Goal: Information Seeking & Learning: Learn about a topic

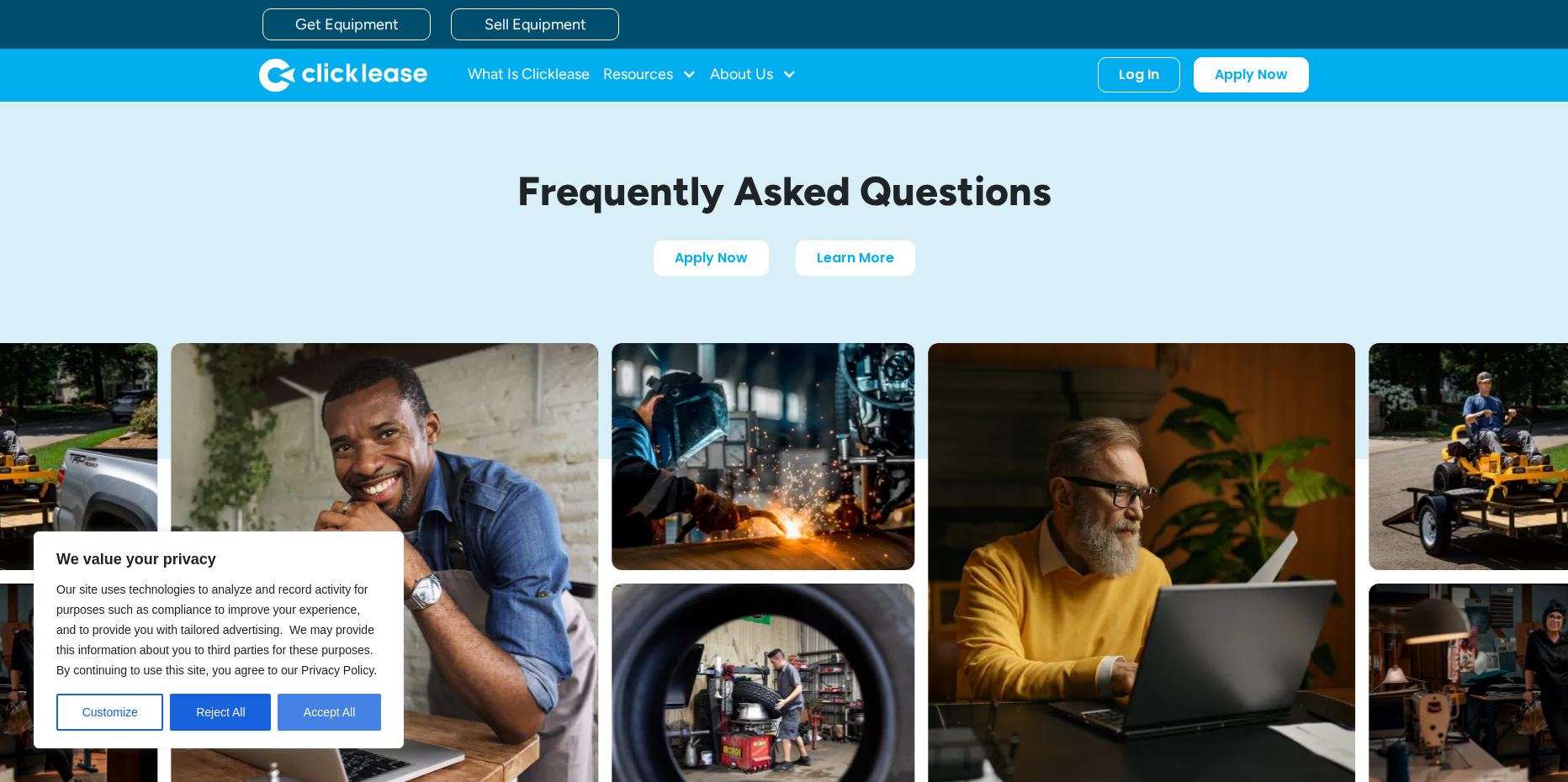
click at [298, 720] on button "Accept All" at bounding box center [329, 712] width 103 height 37
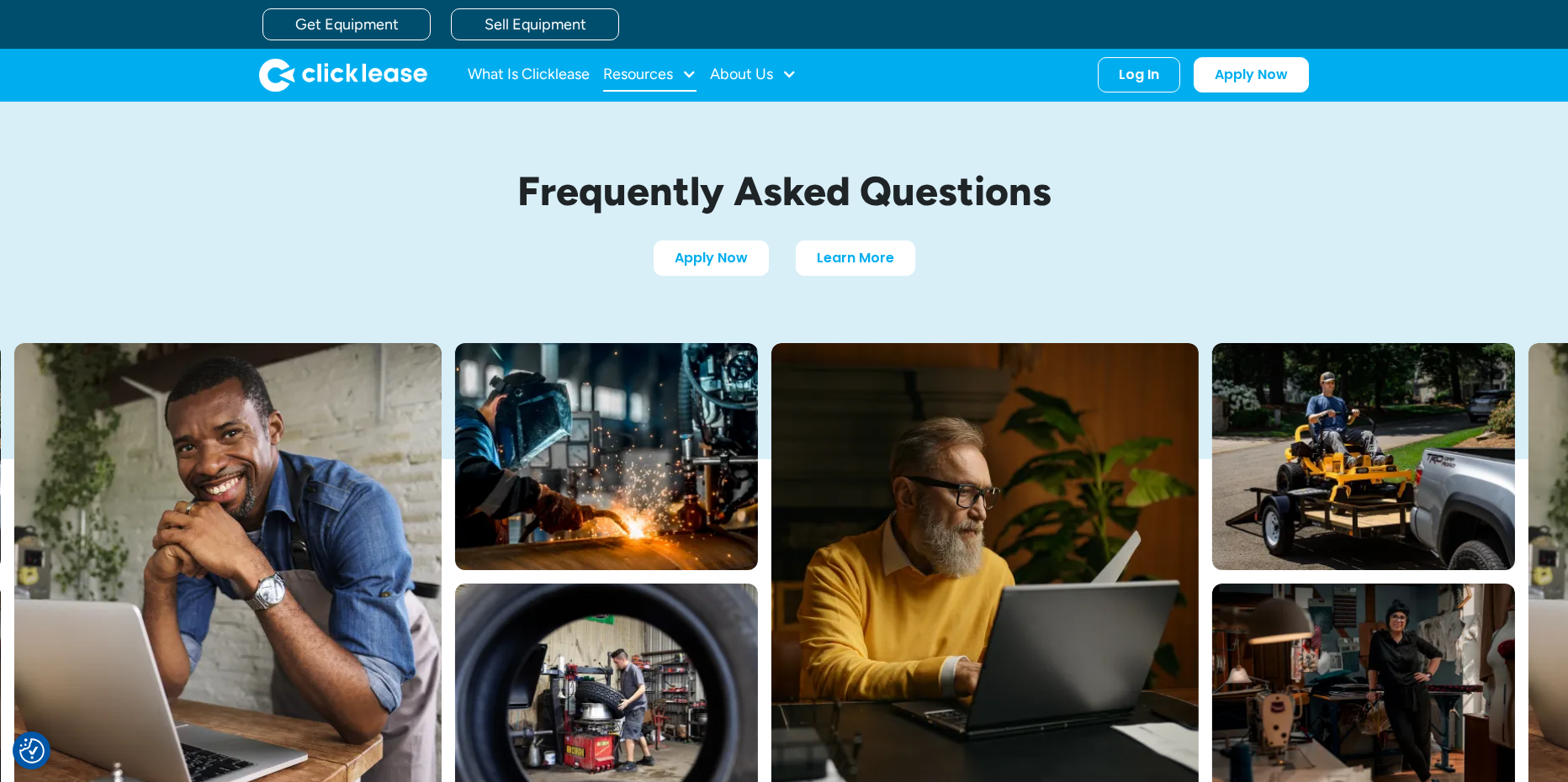
click at [689, 72] on div at bounding box center [689, 74] width 16 height 16
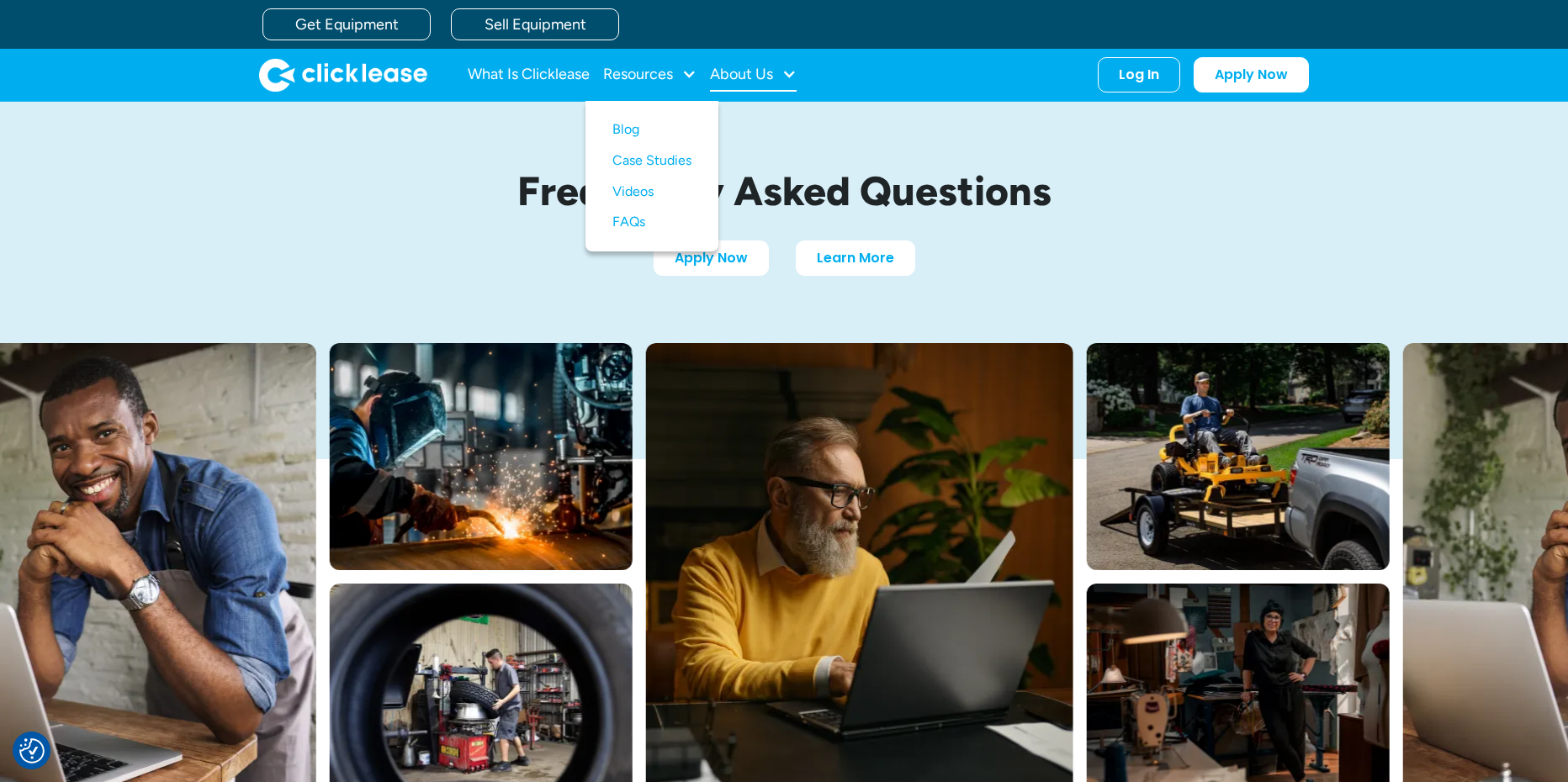
click at [747, 74] on div "About Us" at bounding box center [741, 74] width 63 height 0
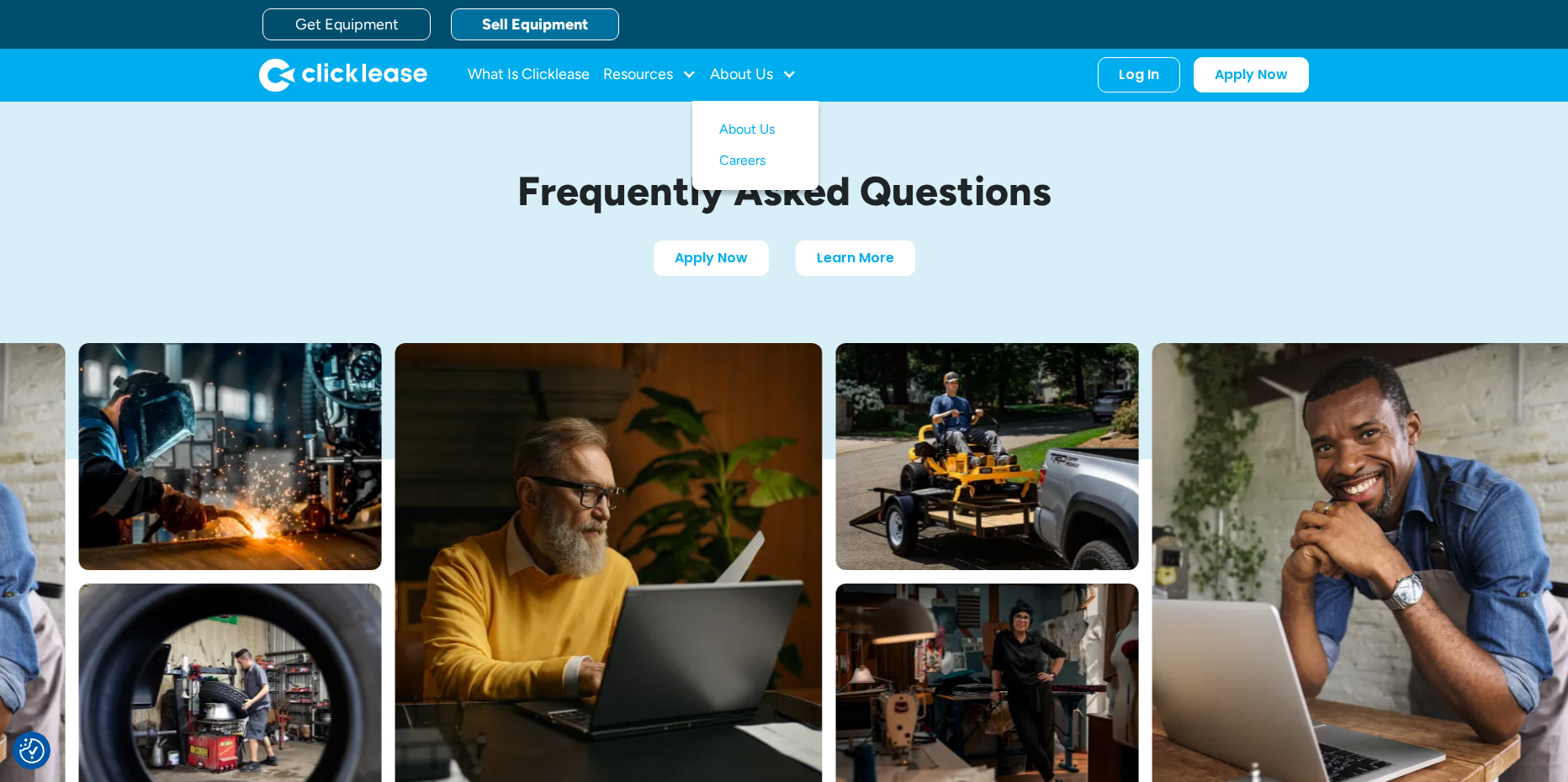
click at [522, 22] on link "Sell Equipment" at bounding box center [535, 24] width 168 height 32
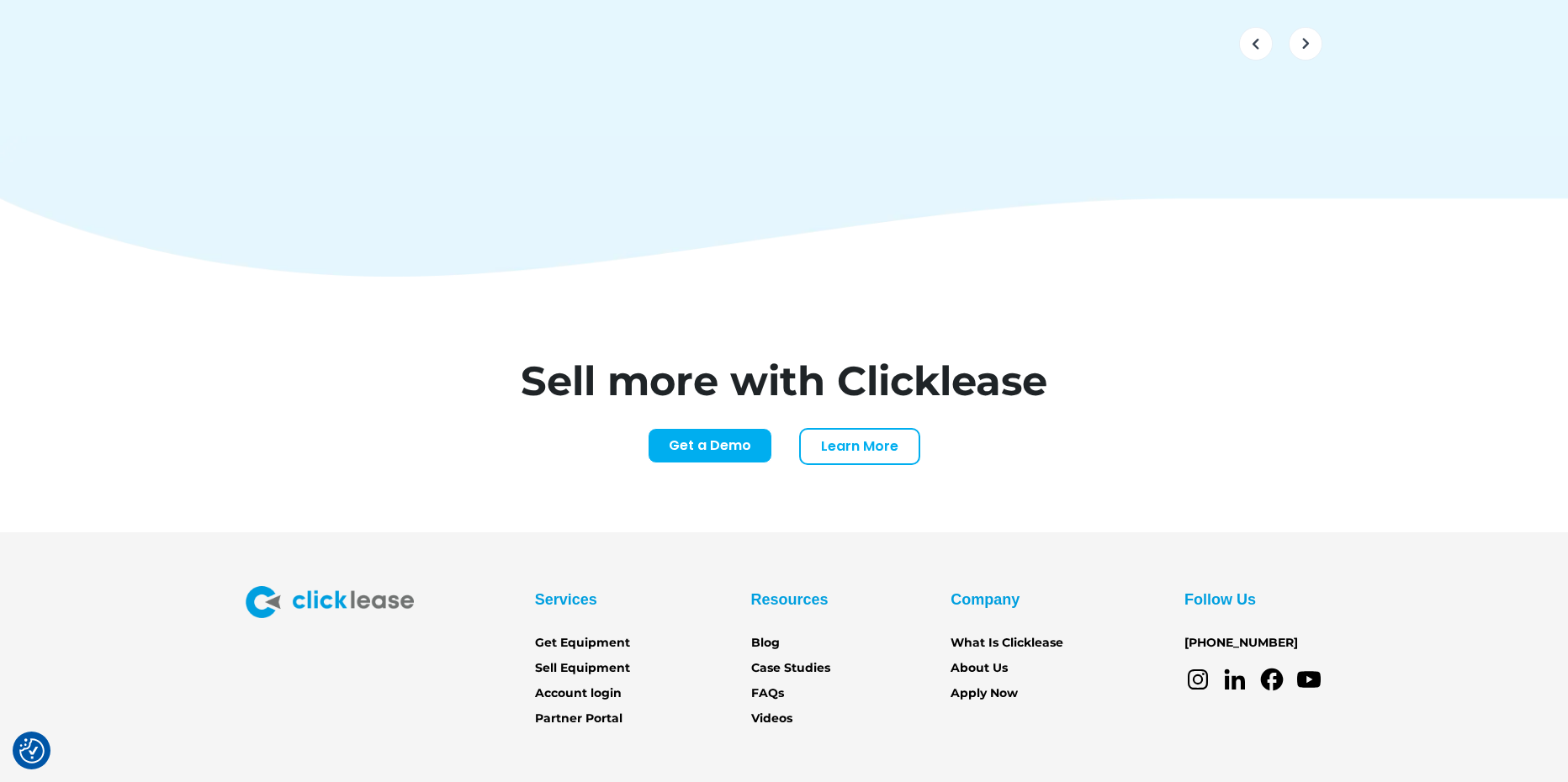
scroll to position [6973, 0]
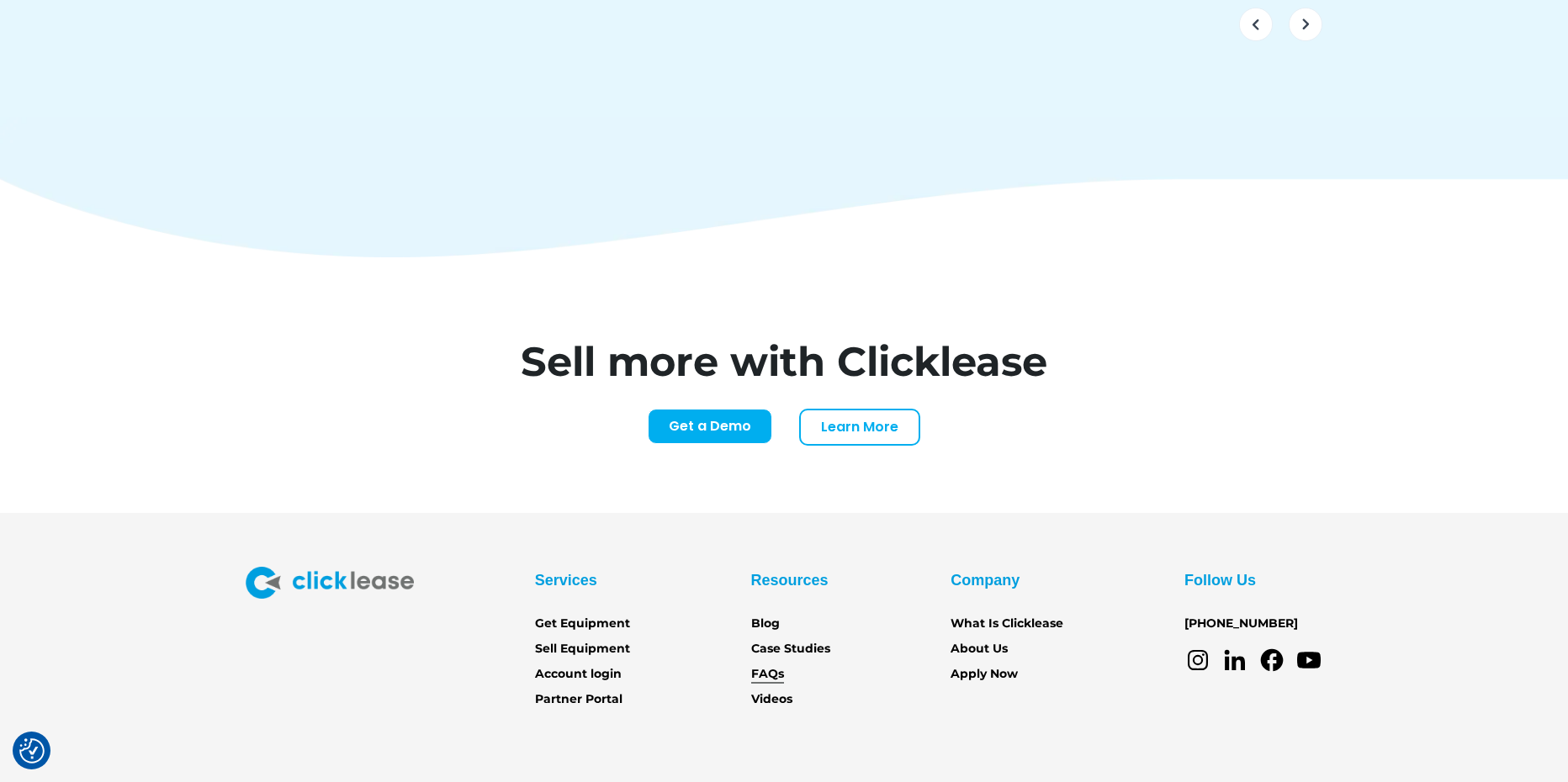
click at [770, 665] on link "FAQs" at bounding box center [768, 674] width 33 height 18
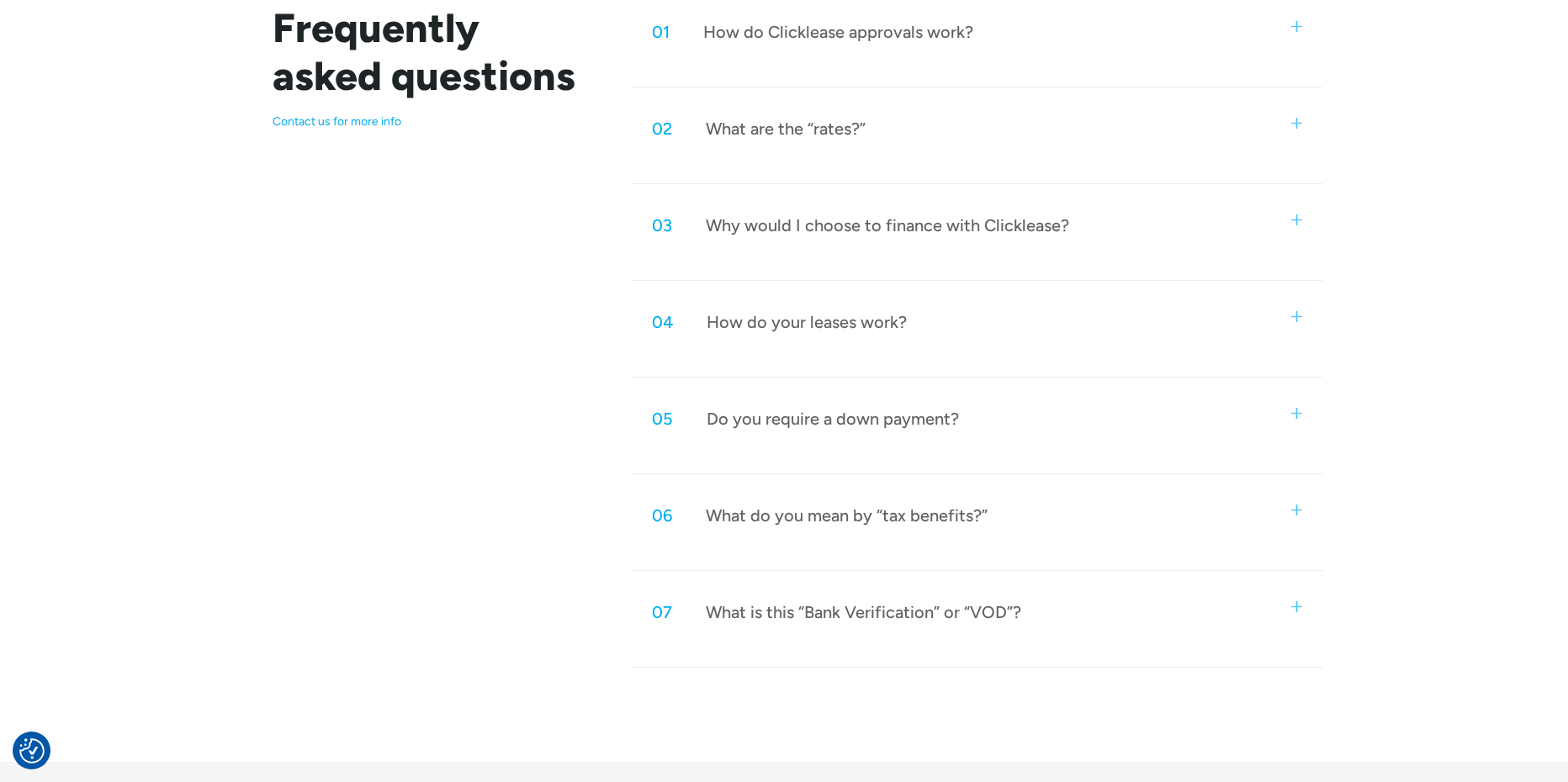
scroll to position [911, 0]
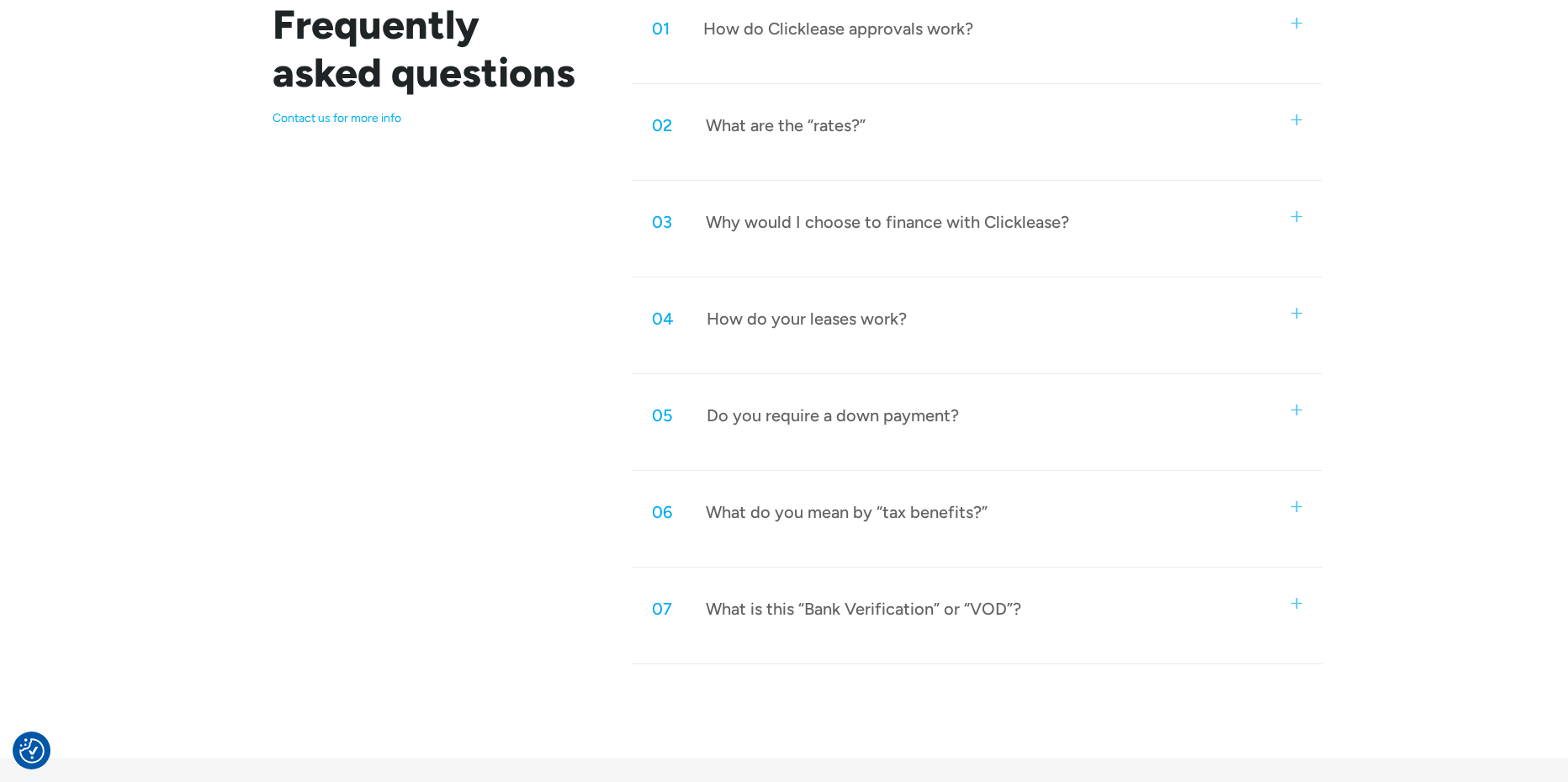
click at [1293, 598] on img at bounding box center [1297, 603] width 11 height 11
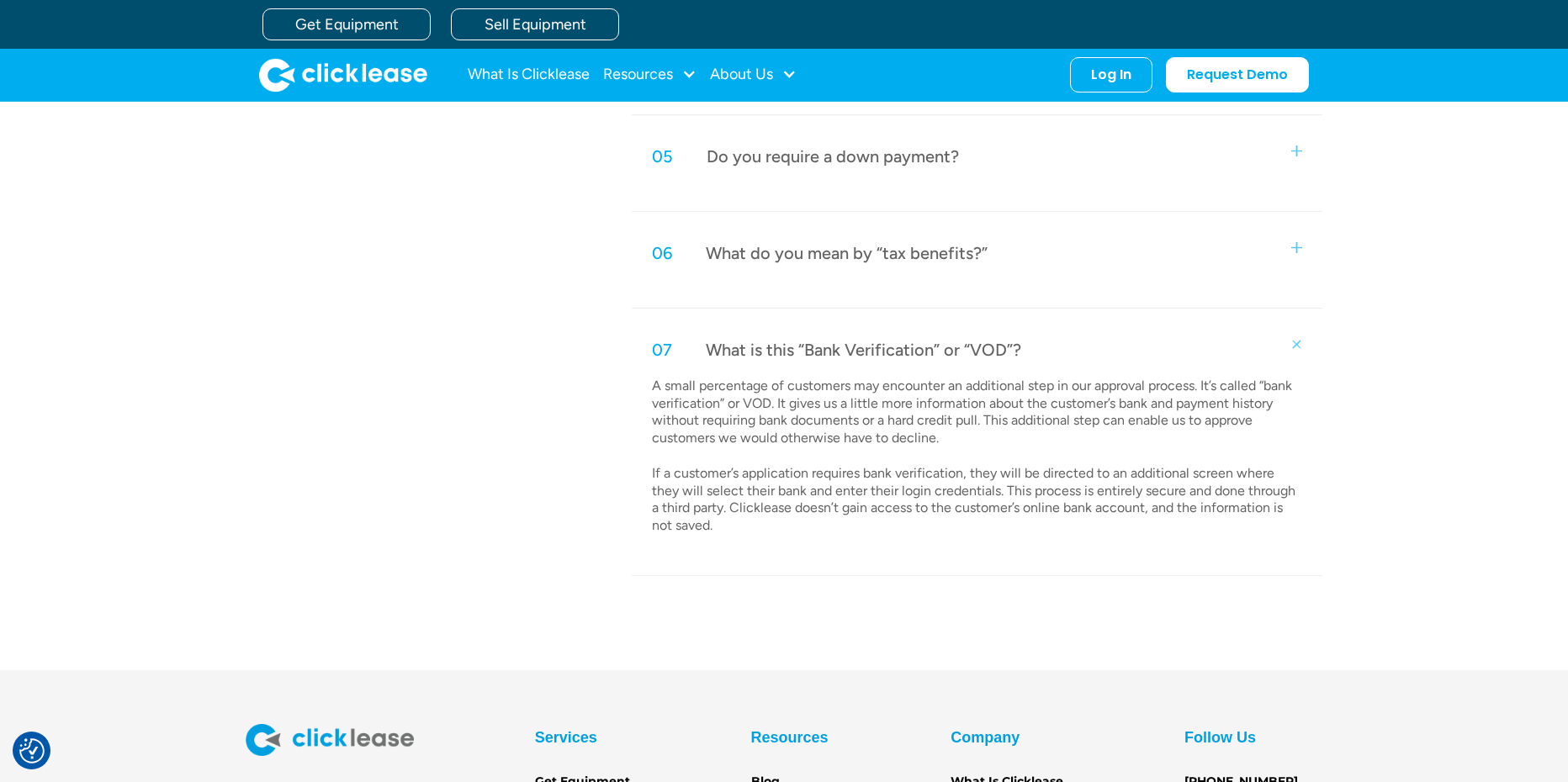
scroll to position [1168, 0]
click at [1295, 248] on img at bounding box center [1297, 249] width 11 height 11
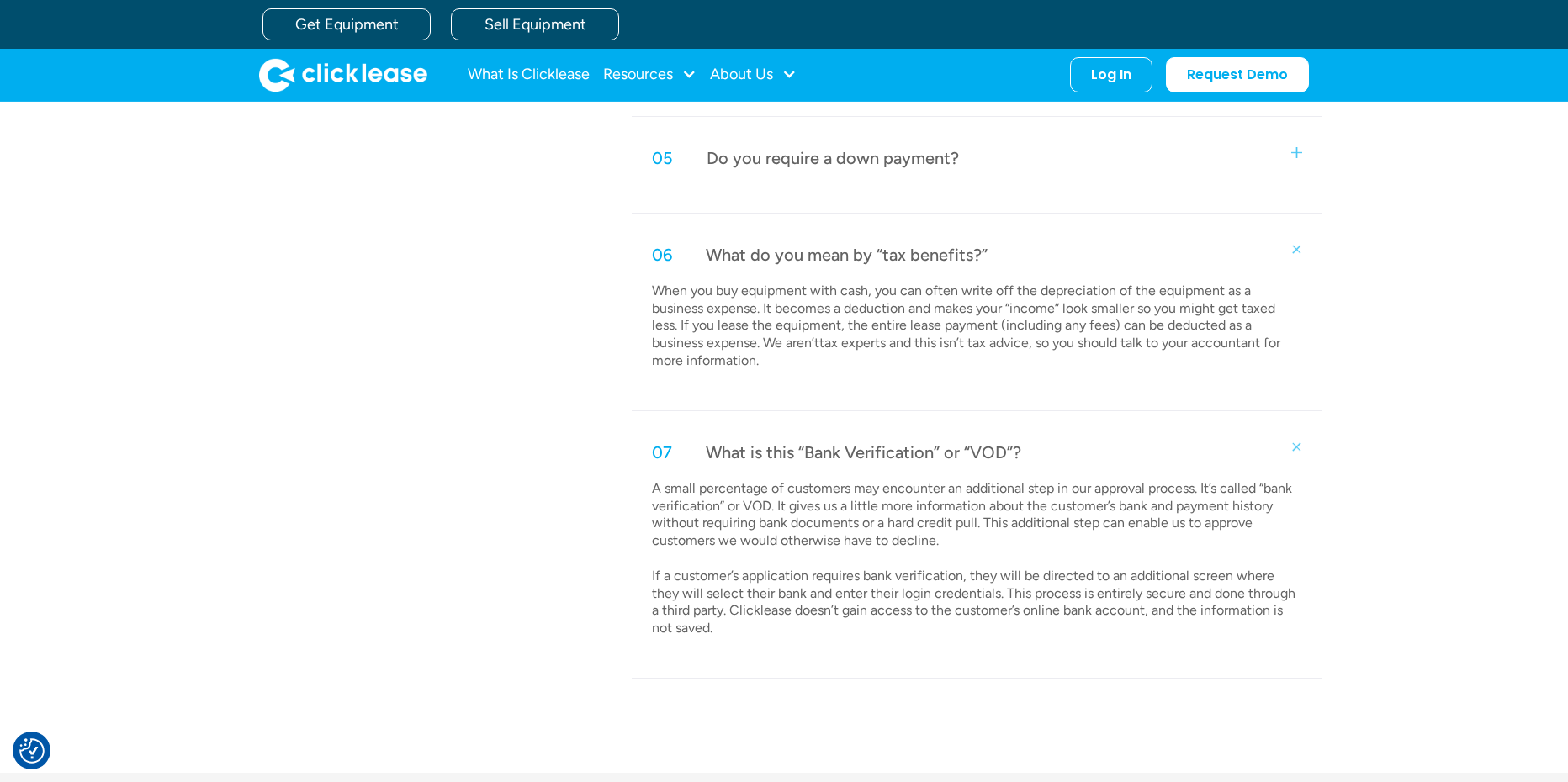
click at [1302, 152] on div "05 Do you require a down payment?" at bounding box center [977, 158] width 691 height 56
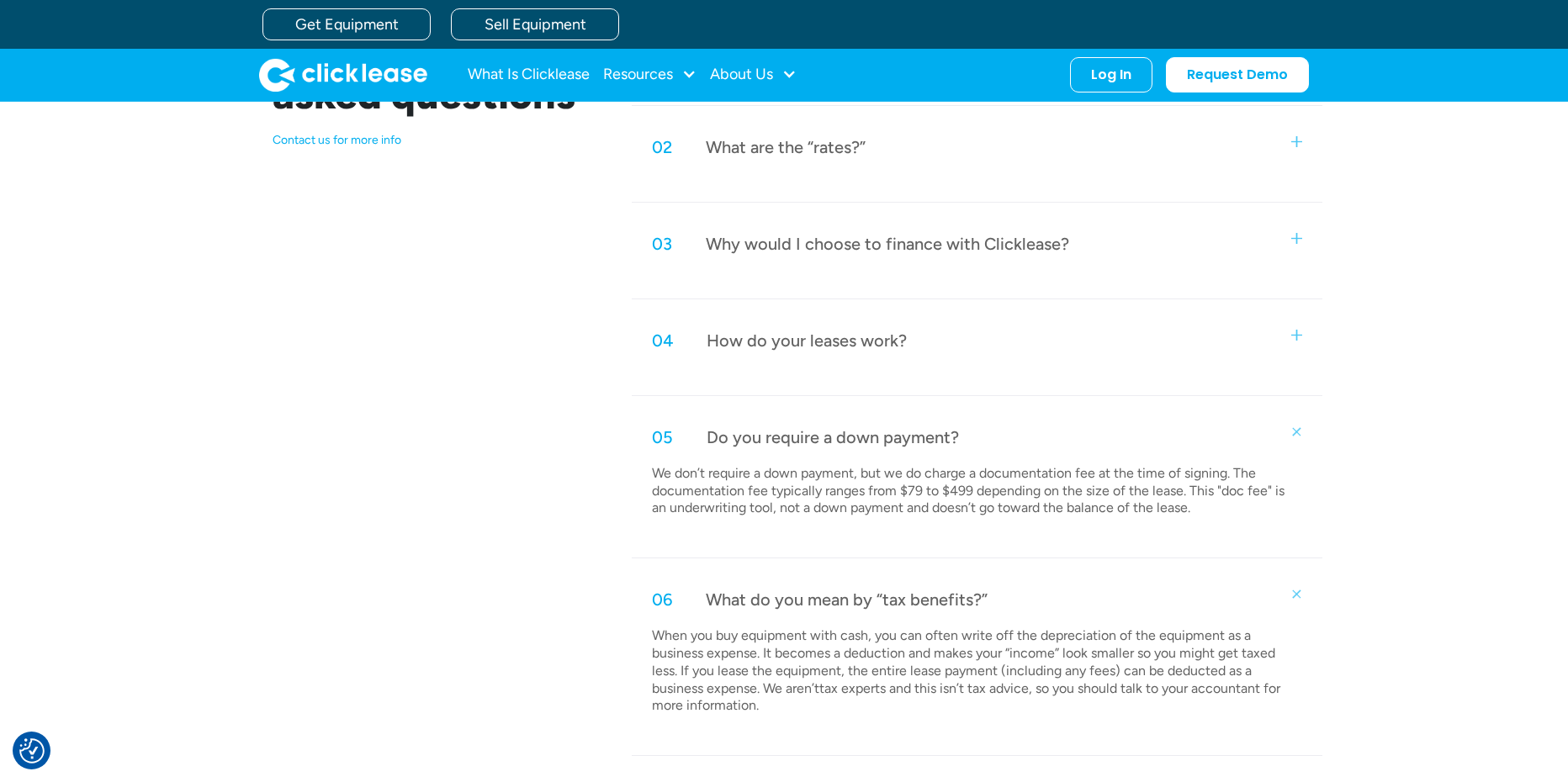
scroll to position [838, 0]
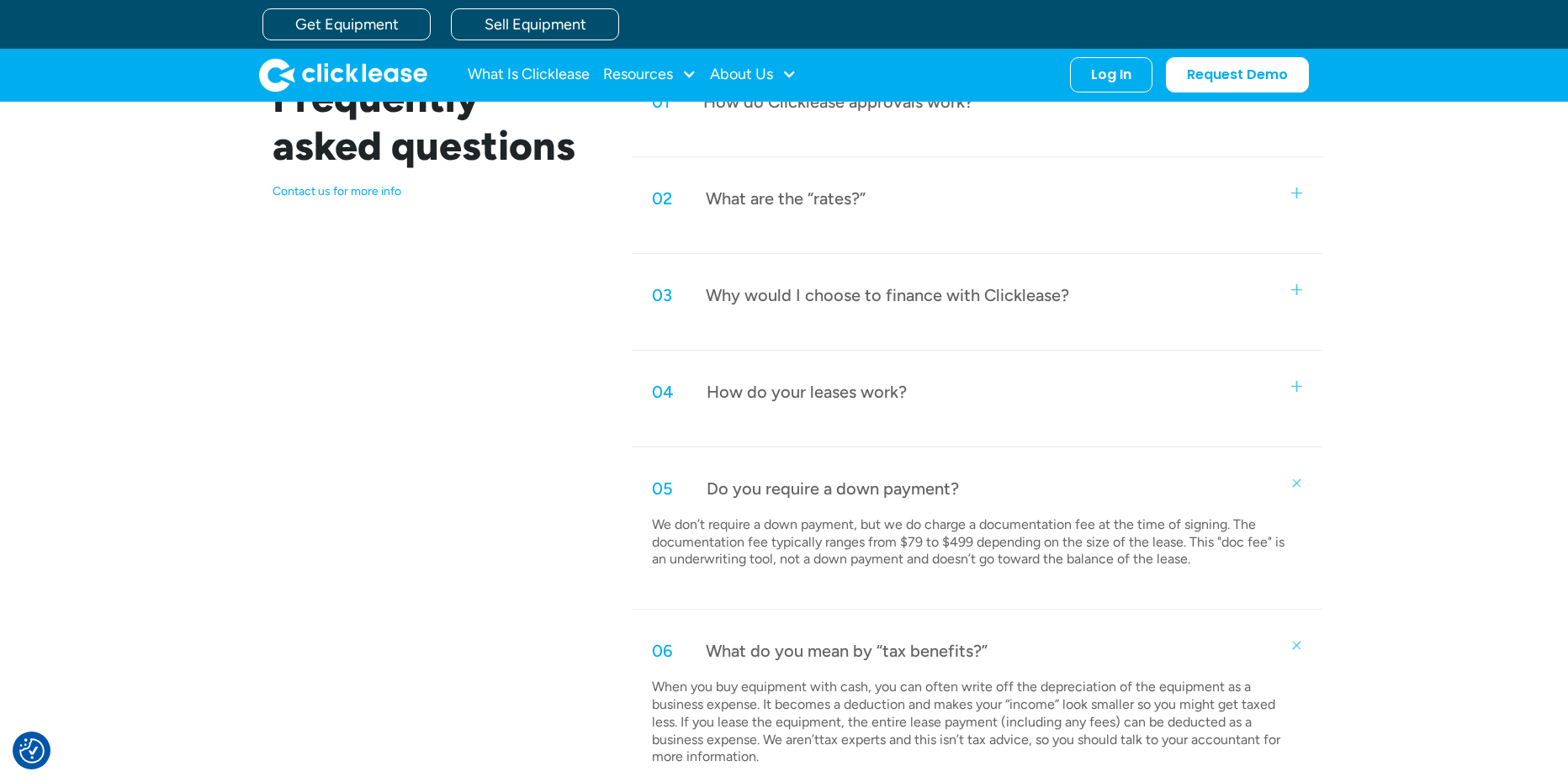
click at [1298, 386] on img at bounding box center [1297, 386] width 11 height 11
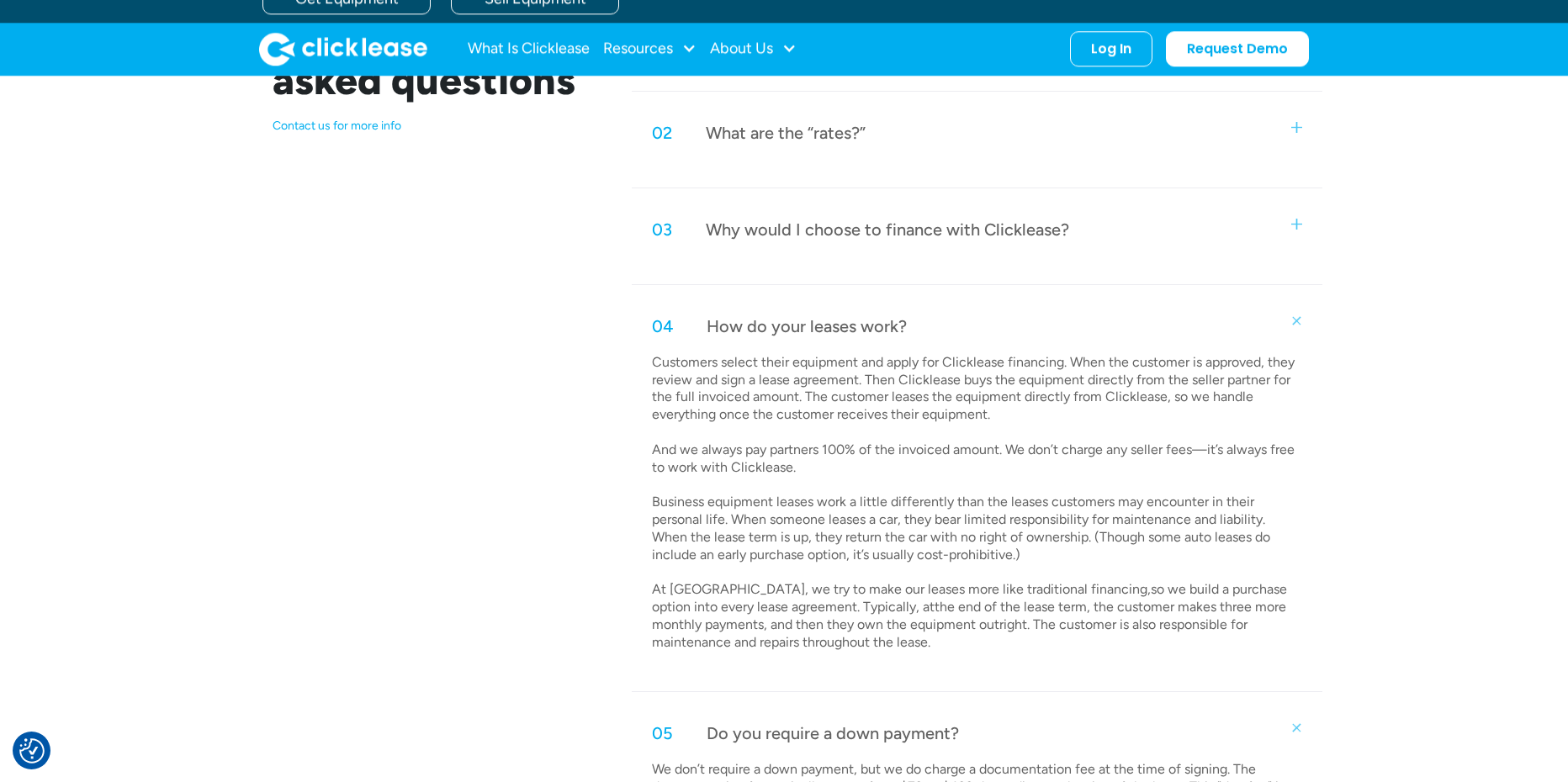
scroll to position [880, 0]
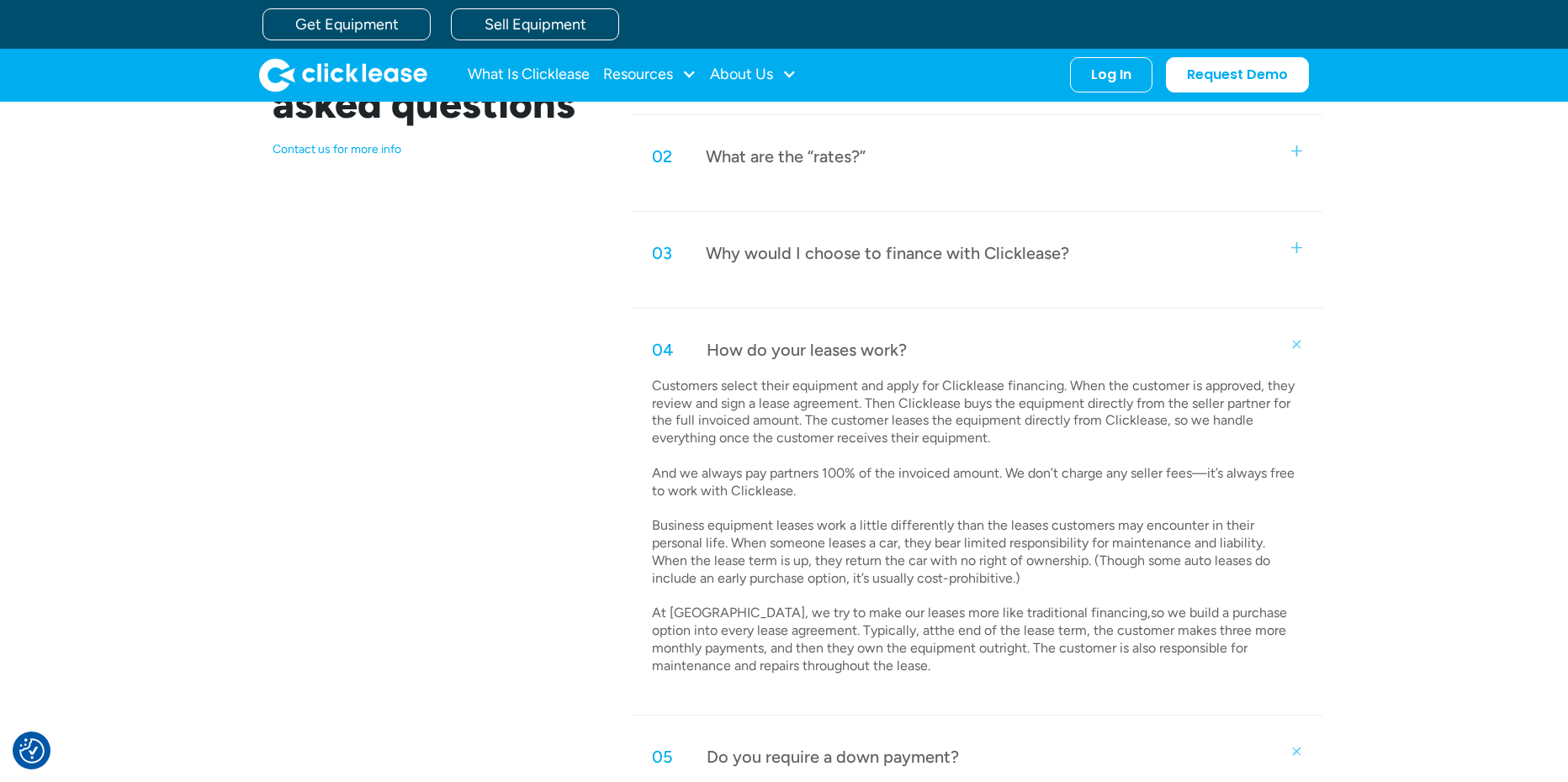
click at [1295, 242] on img at bounding box center [1297, 248] width 11 height 11
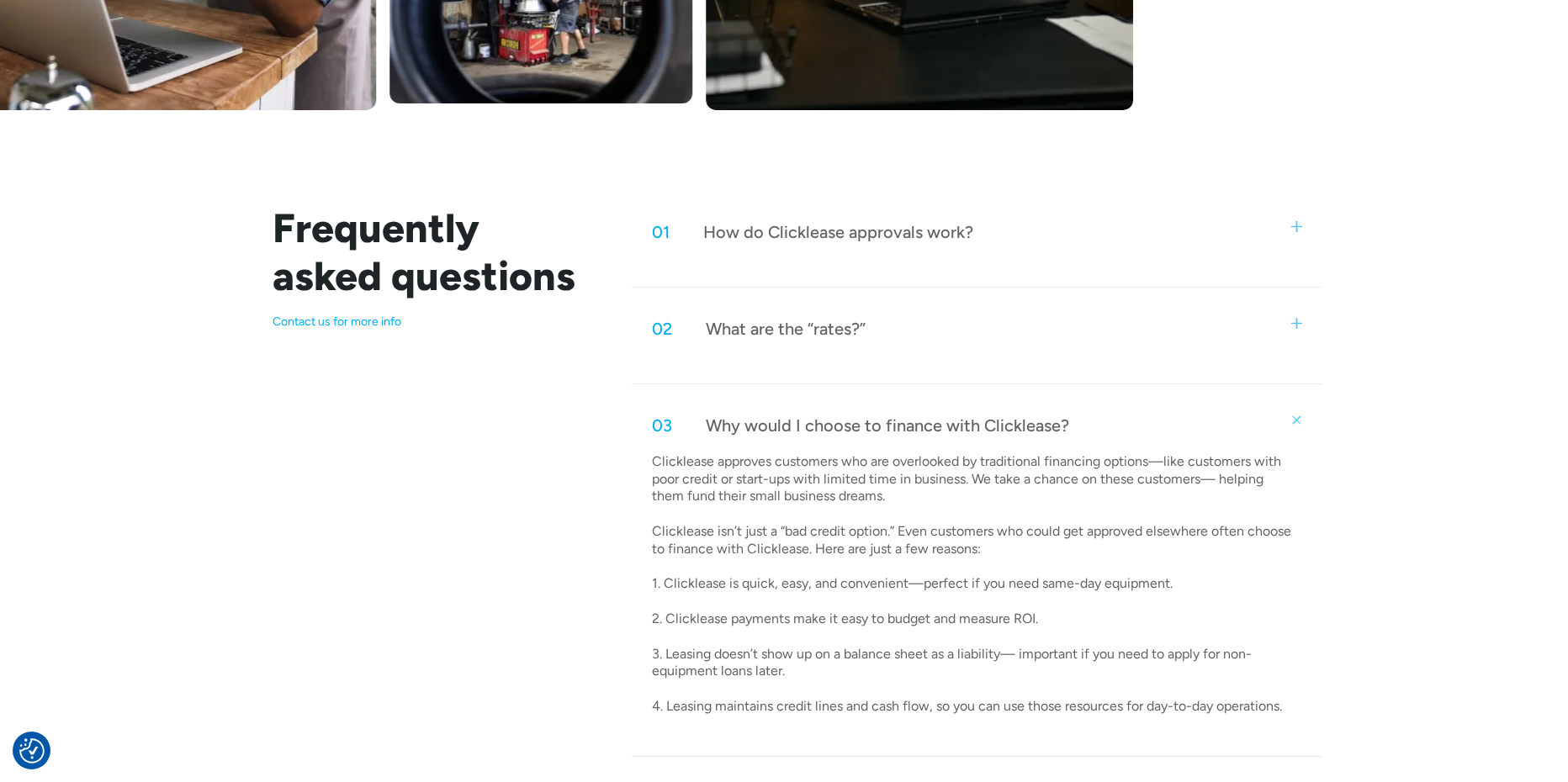
scroll to position [711, 0]
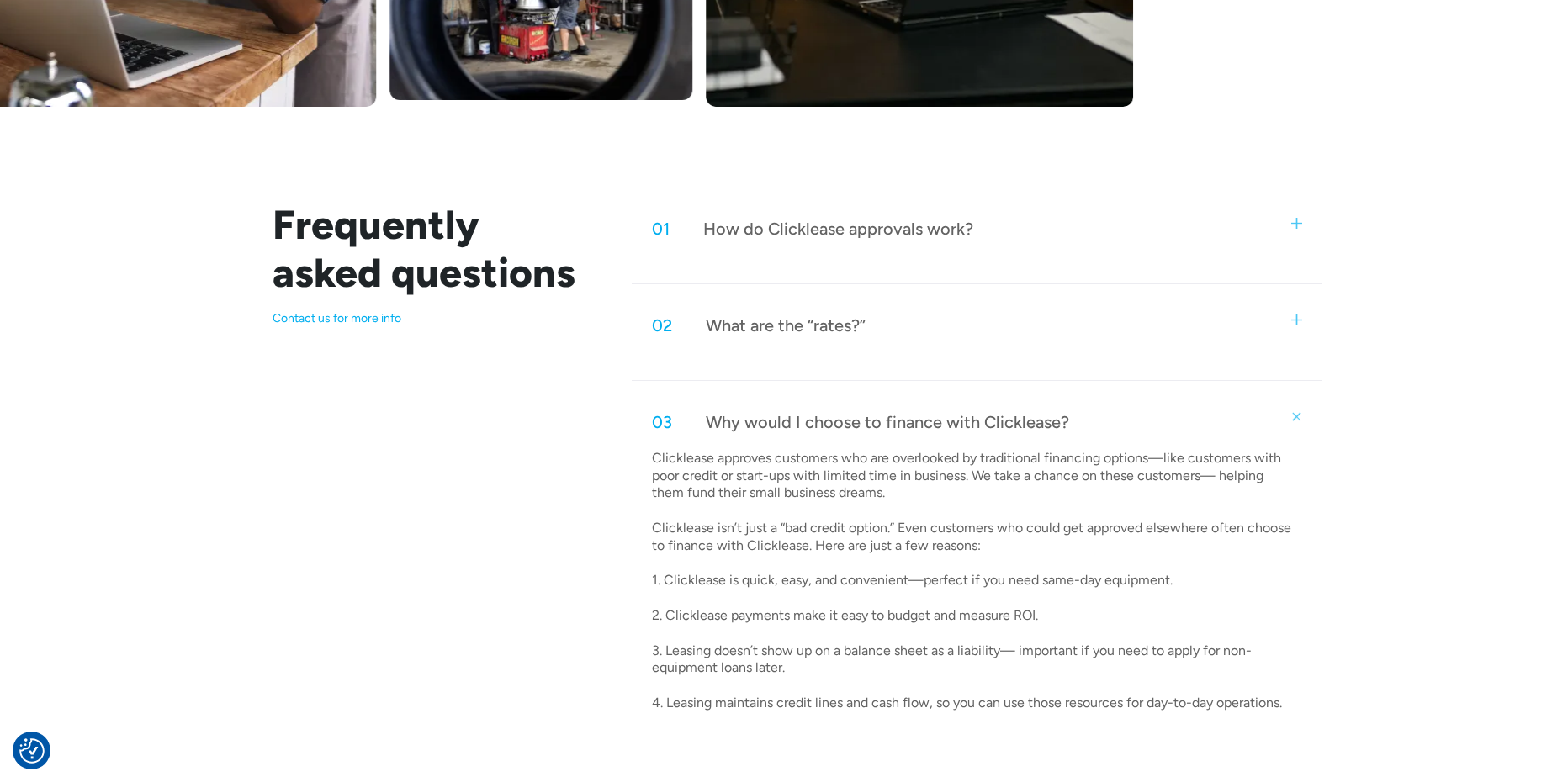
click at [1297, 316] on img at bounding box center [1297, 320] width 11 height 11
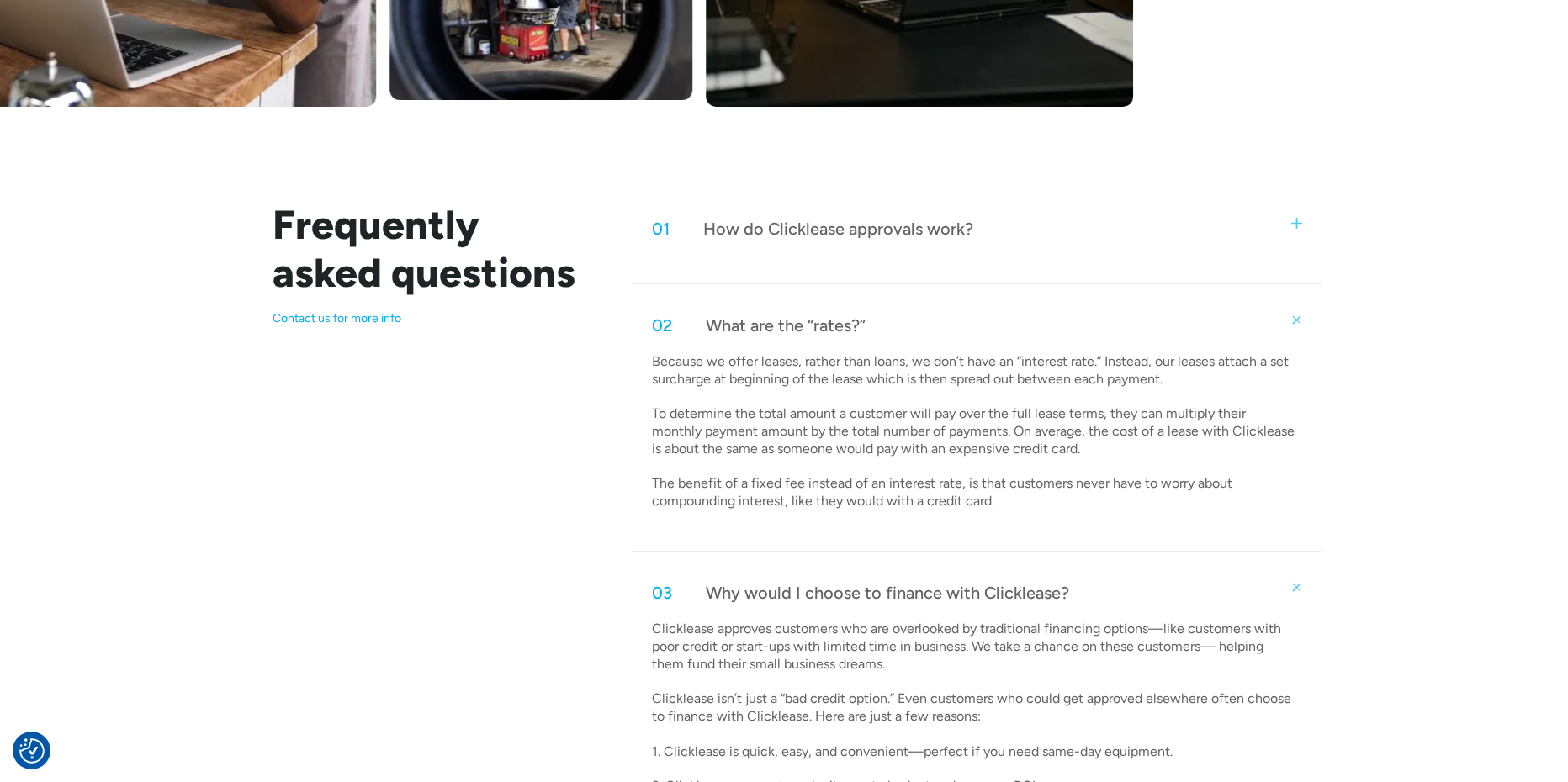
click at [1300, 222] on img at bounding box center [1297, 223] width 11 height 11
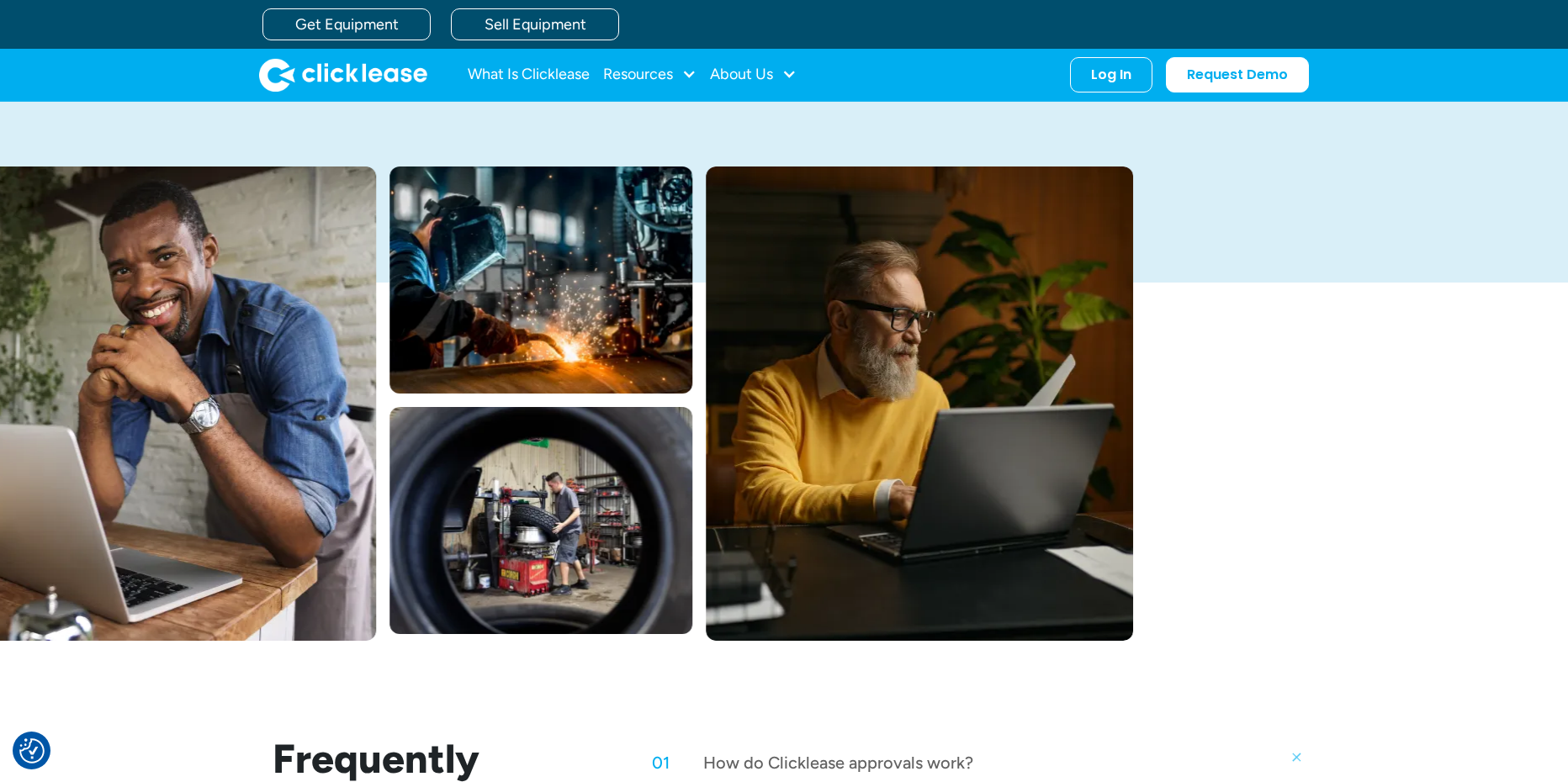
scroll to position [0, 0]
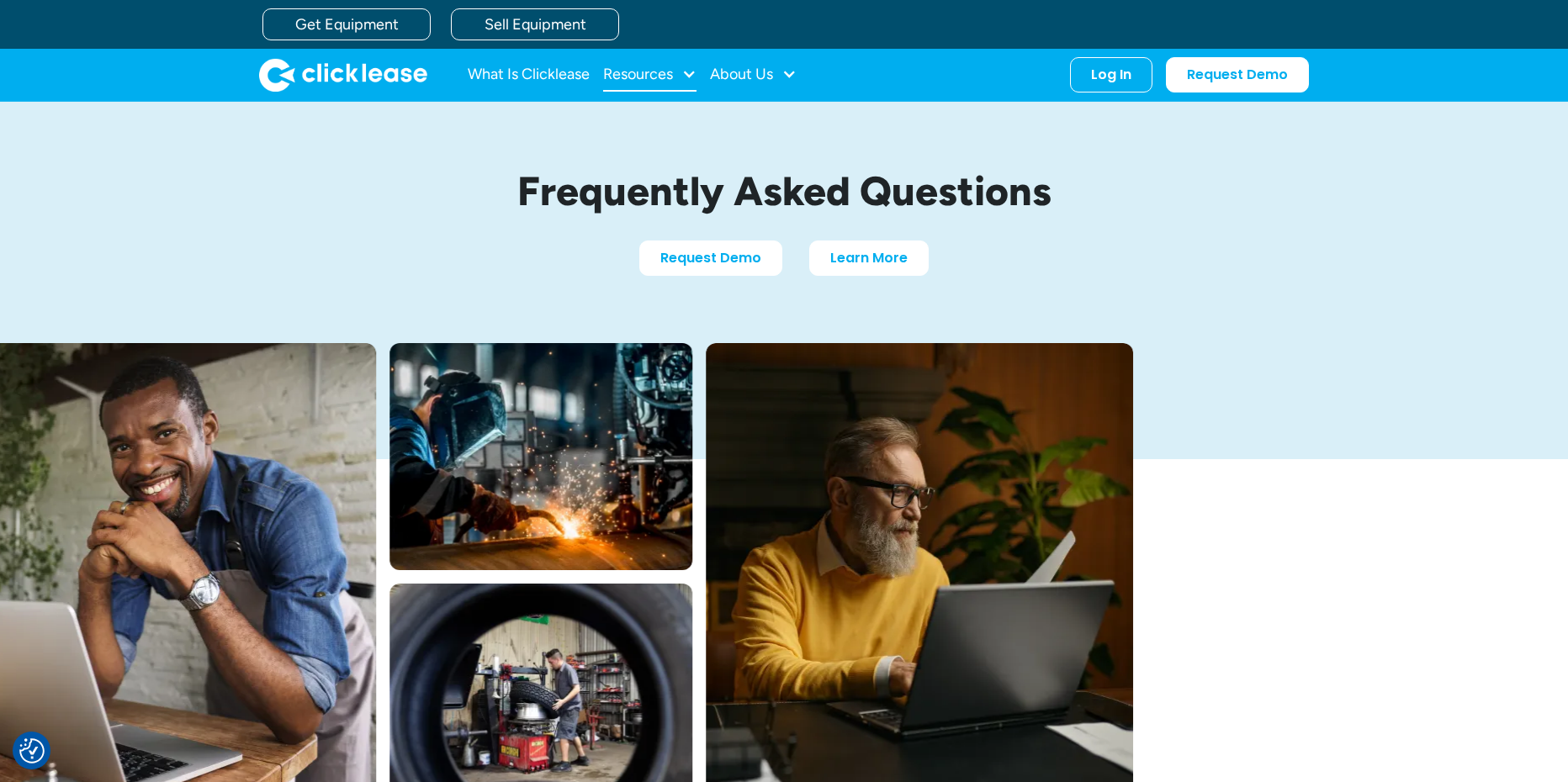
click at [671, 84] on div "Resources" at bounding box center [650, 75] width 93 height 34
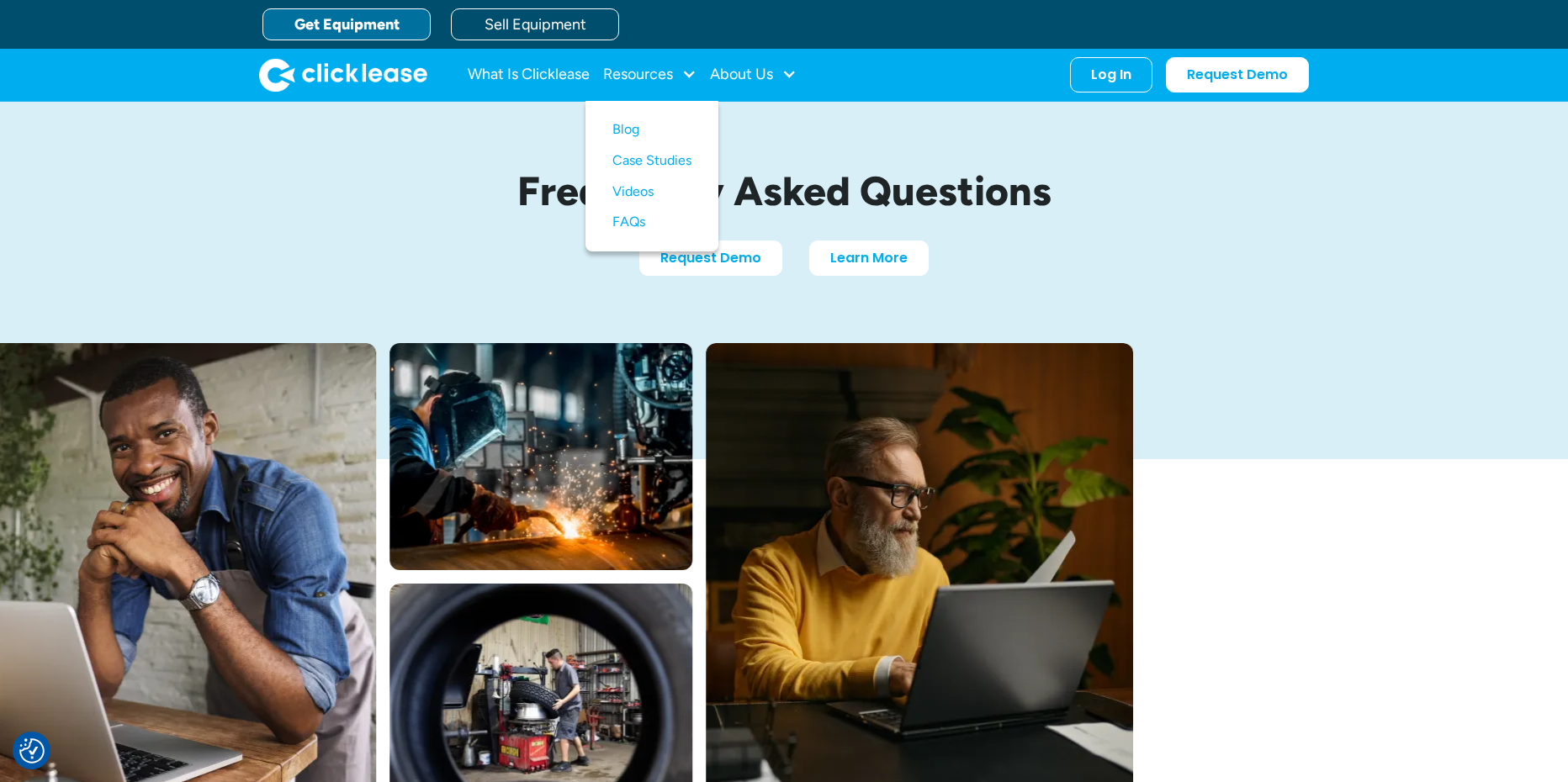
click at [393, 25] on link "Get Equipment" at bounding box center [346, 24] width 168 height 32
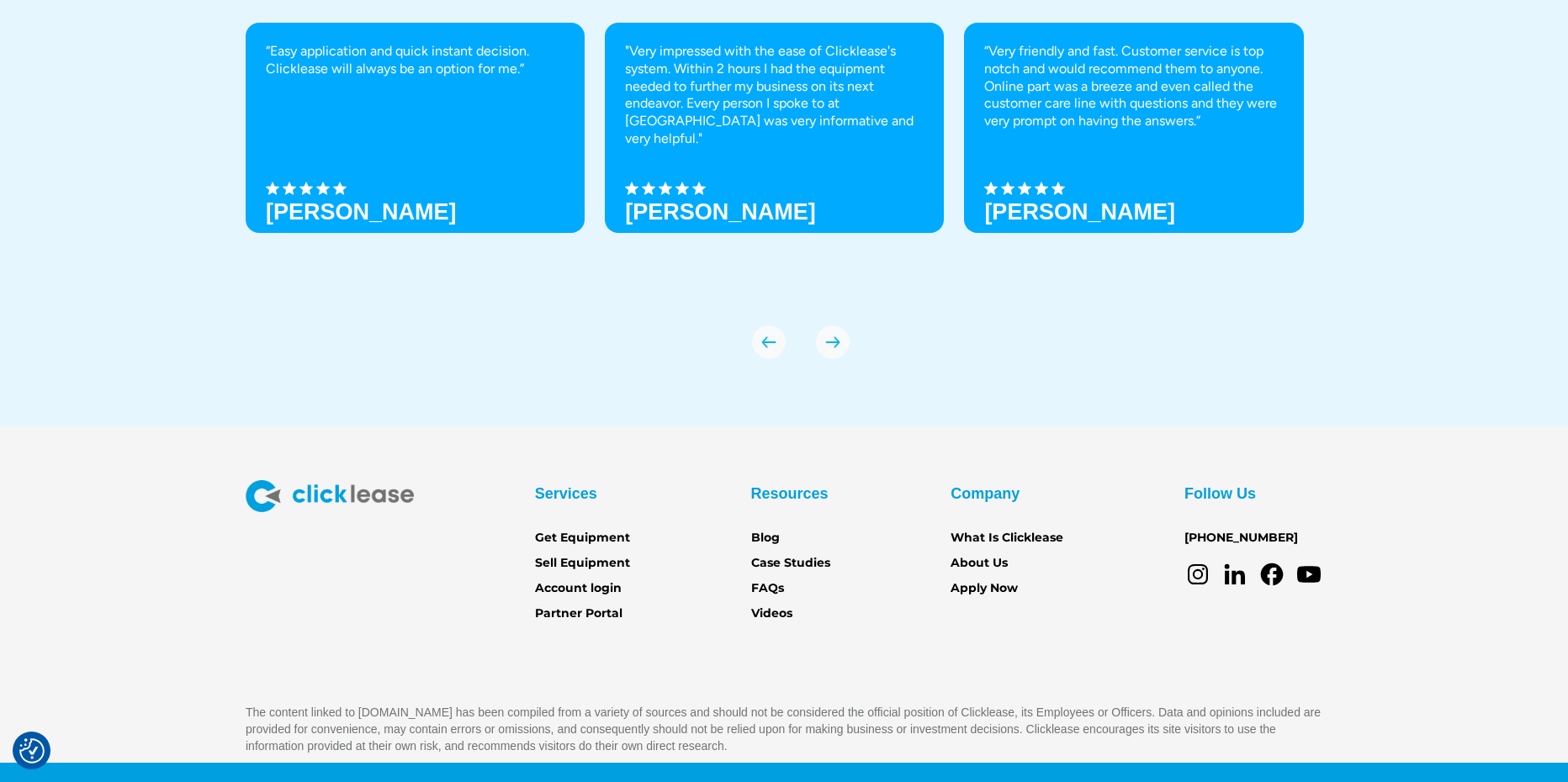
scroll to position [5909, 0]
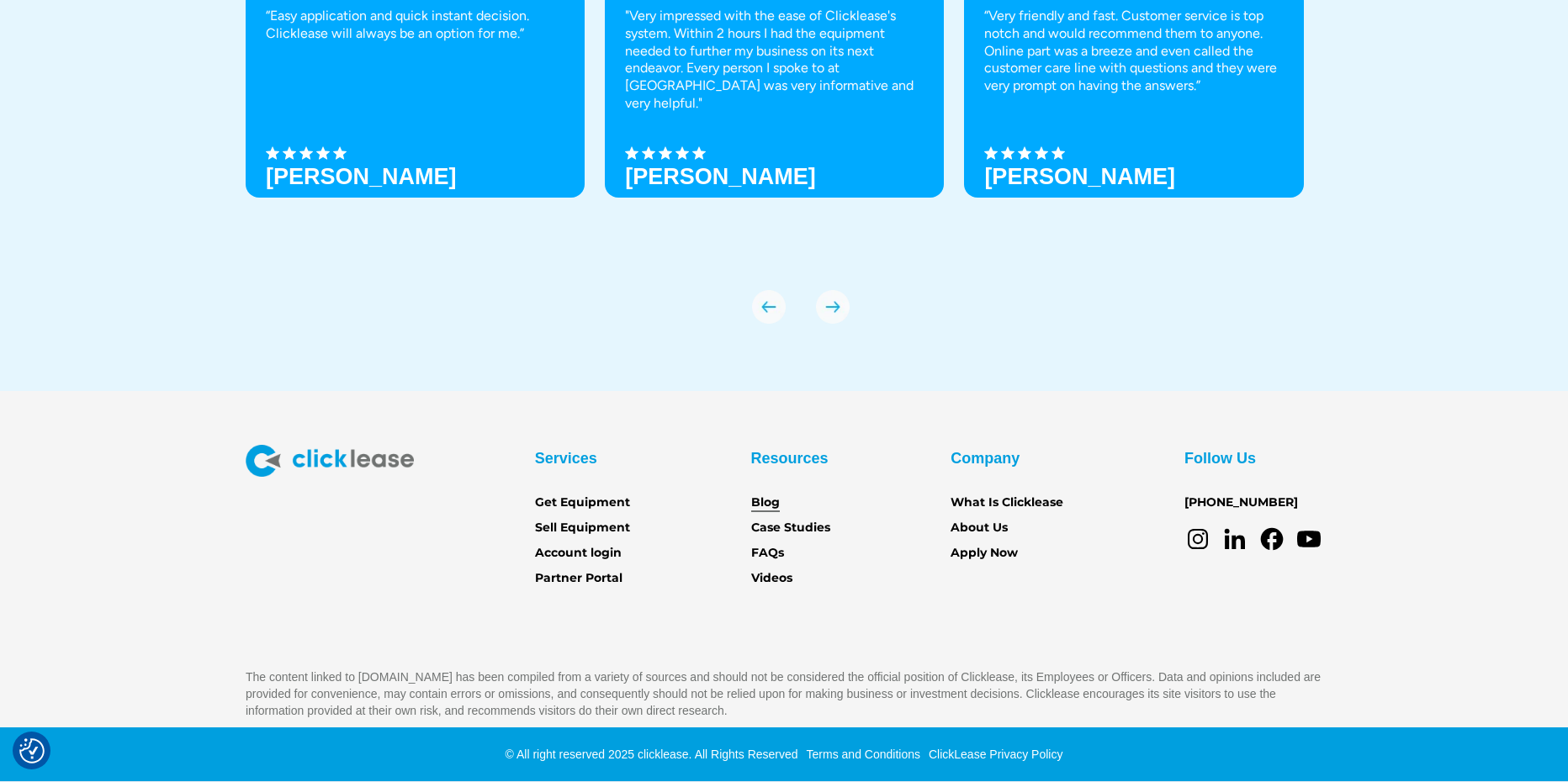
click at [765, 502] on link "Blog" at bounding box center [765, 502] width 28 height 18
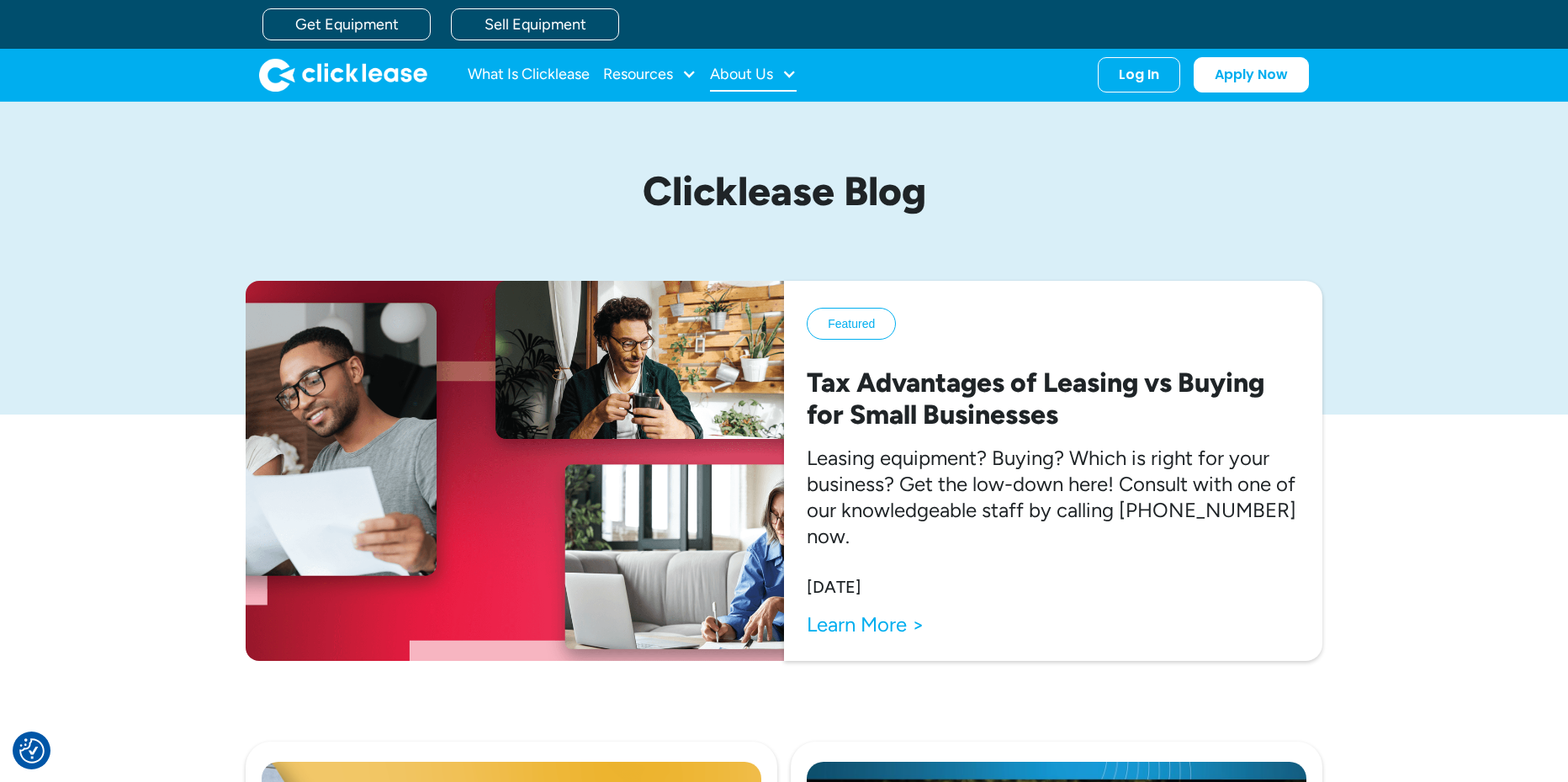
click at [794, 79] on div at bounding box center [789, 74] width 16 height 16
click at [760, 164] on link "Careers" at bounding box center [755, 161] width 72 height 31
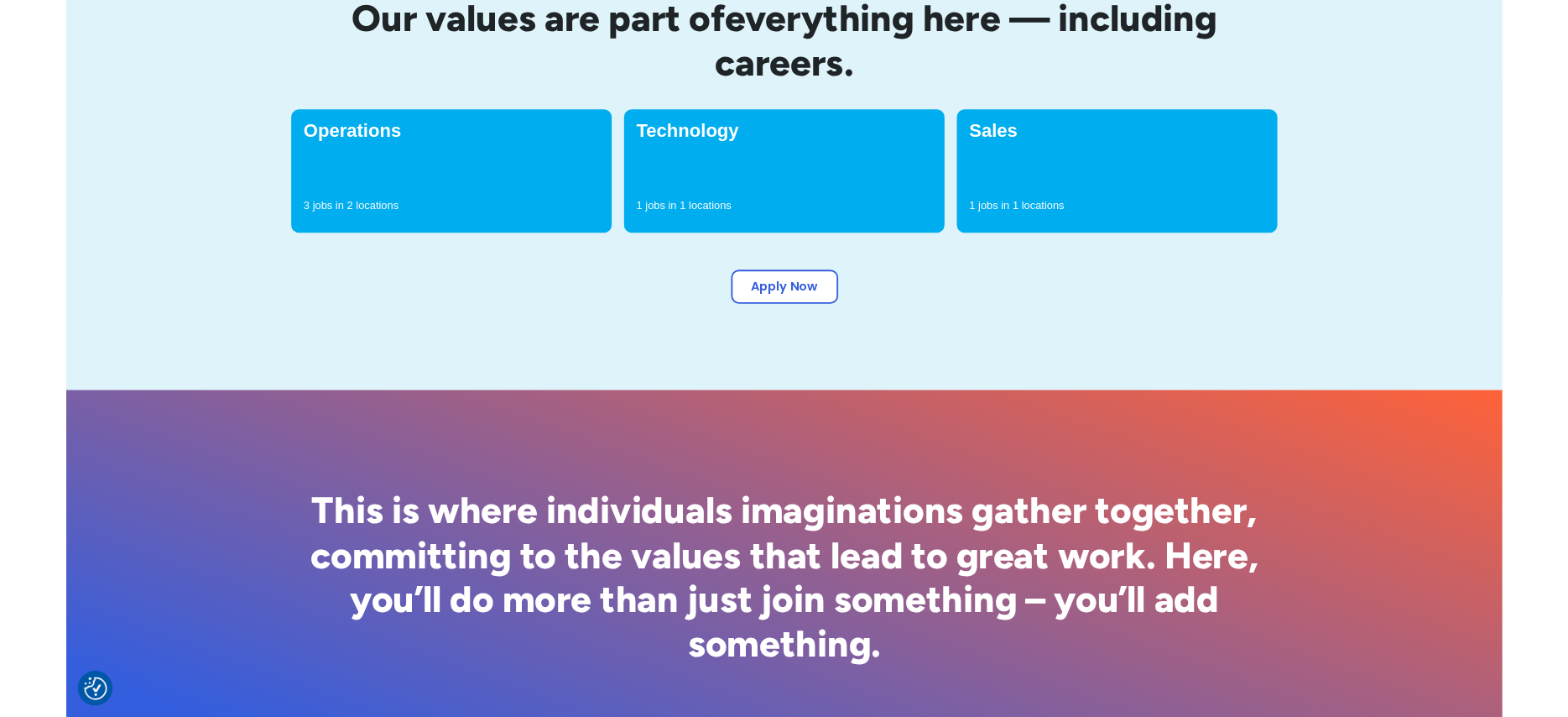
scroll to position [1627, 0]
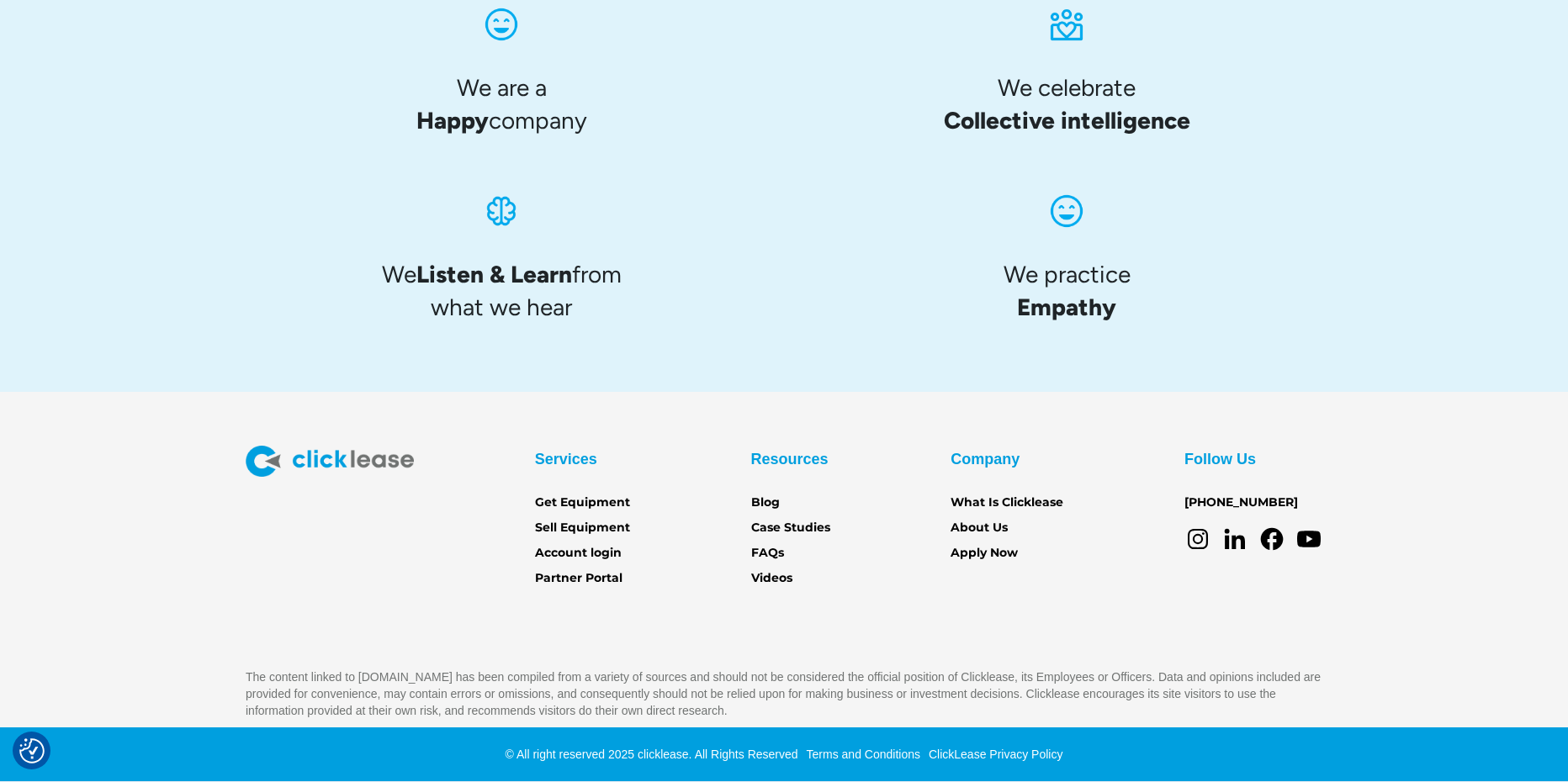
click at [66, 771] on div "© All right reserved 2025 clicklease. All Rights Reserved Terms and Conditions …" at bounding box center [784, 754] width 1568 height 54
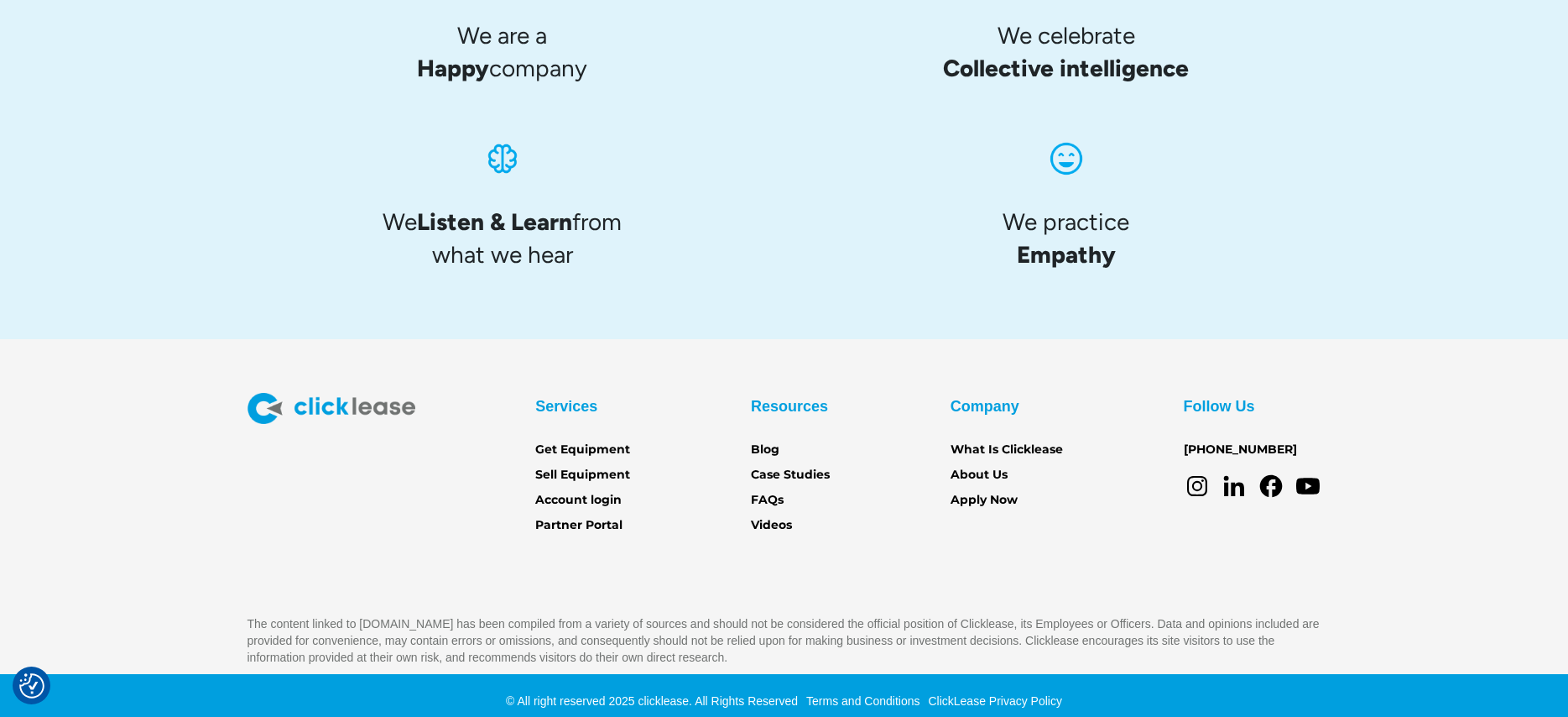
scroll to position [1691, 0]
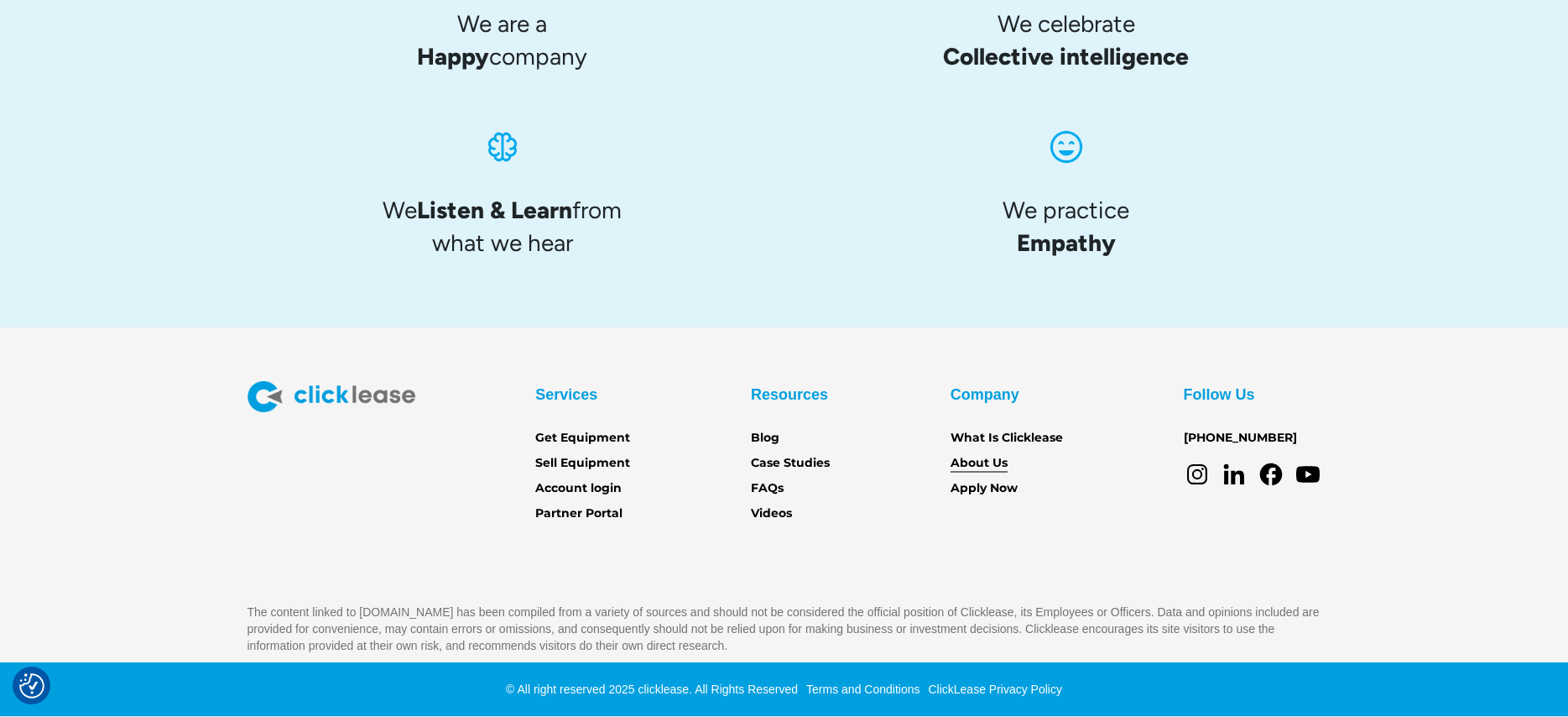
click at [969, 457] on link "About Us" at bounding box center [979, 463] width 57 height 18
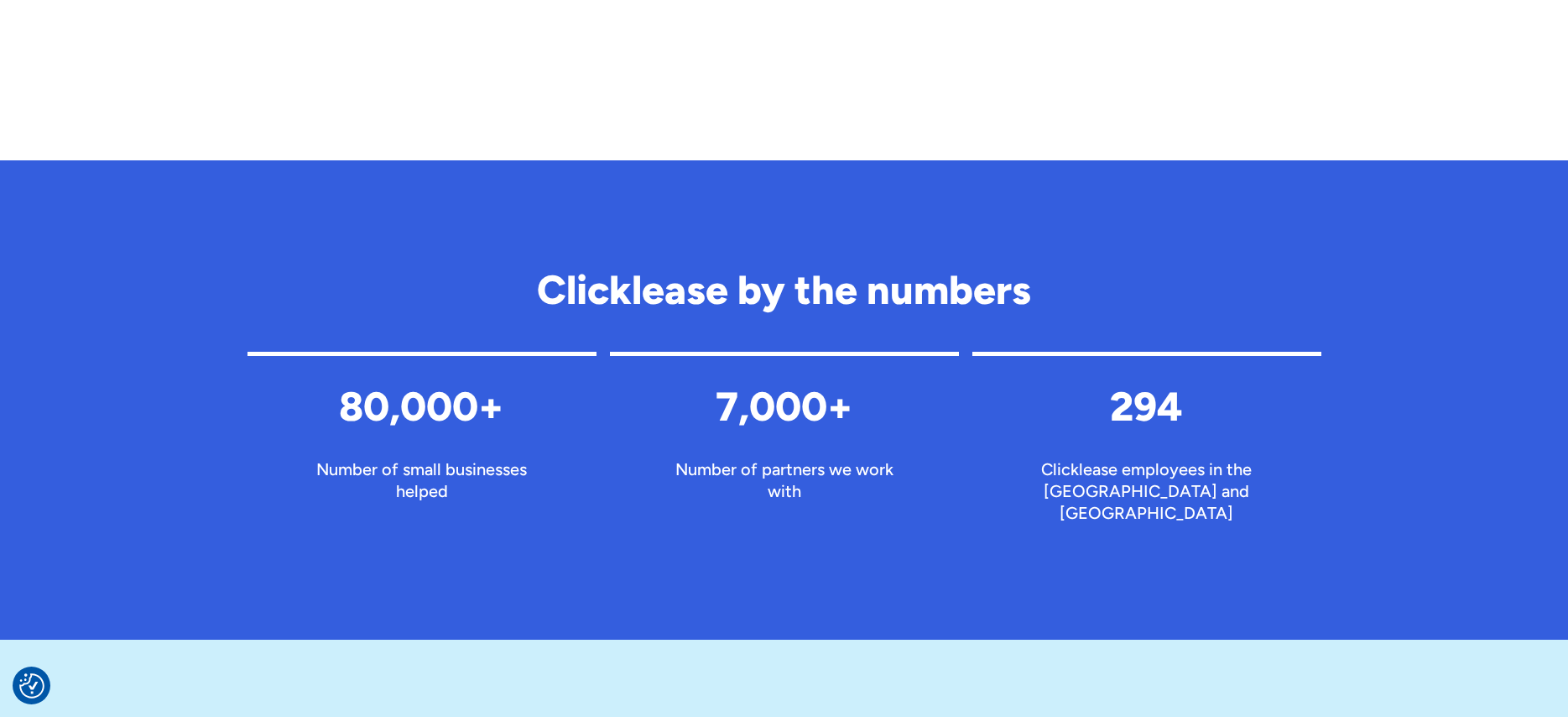
scroll to position [1814, 0]
